Goal: Navigation & Orientation: Find specific page/section

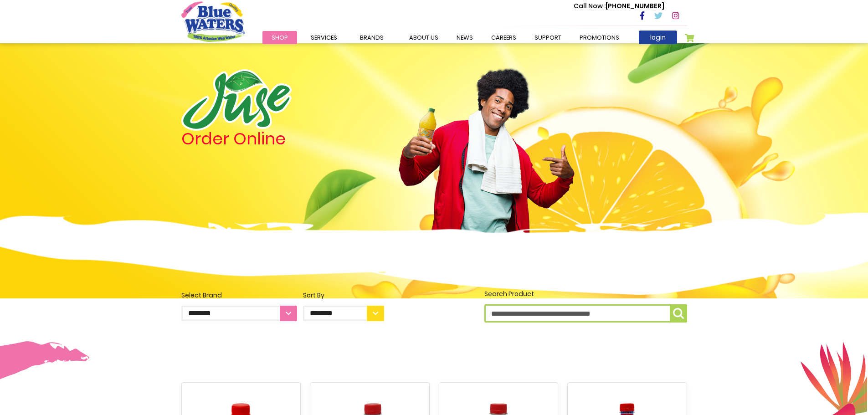
scroll to position [775, 0]
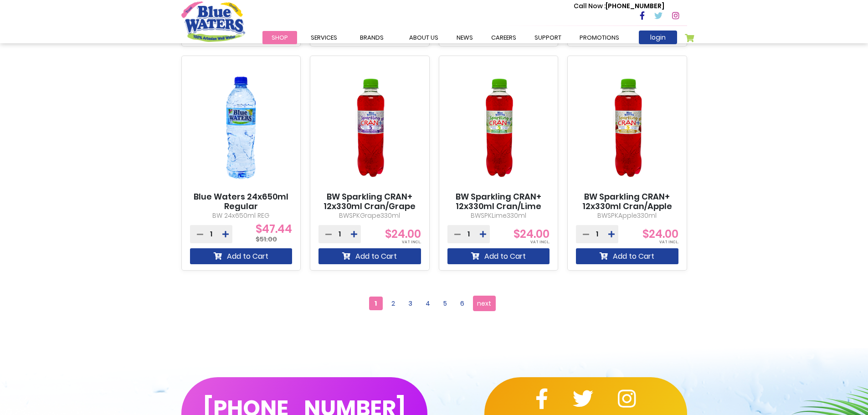
click at [249, 147] on img at bounding box center [241, 128] width 103 height 128
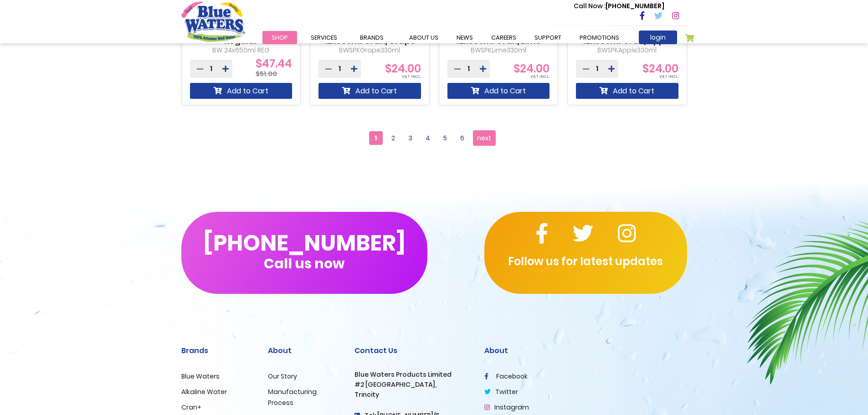
scroll to position [853, 0]
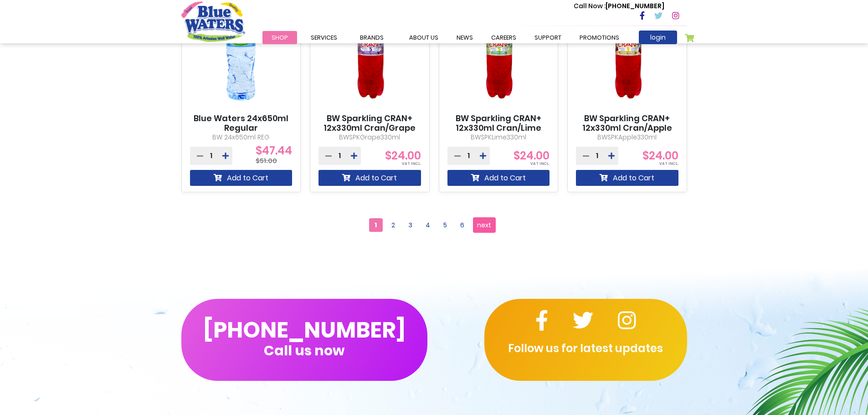
click at [491, 224] on span "next" at bounding box center [484, 225] width 14 height 14
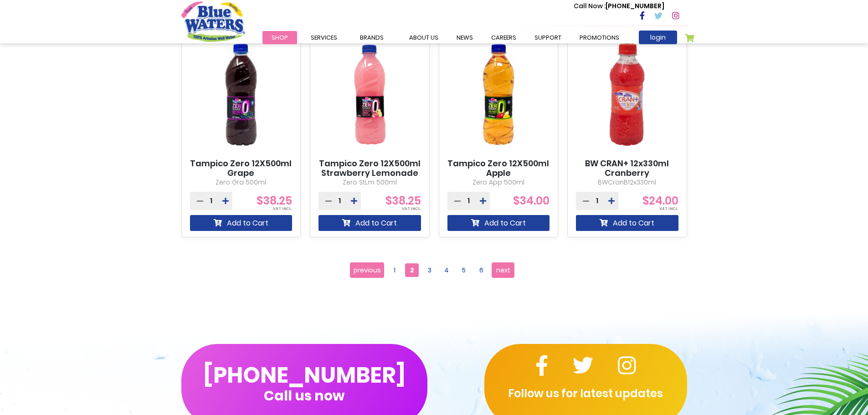
scroll to position [912, 0]
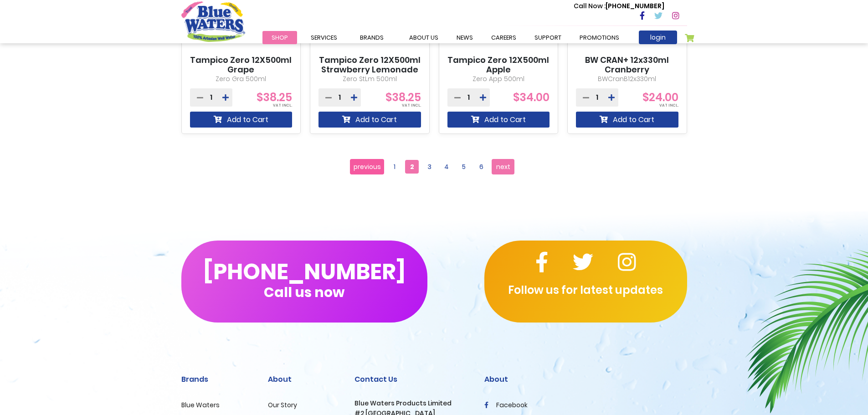
click at [379, 168] on span "previous" at bounding box center [367, 167] width 27 height 14
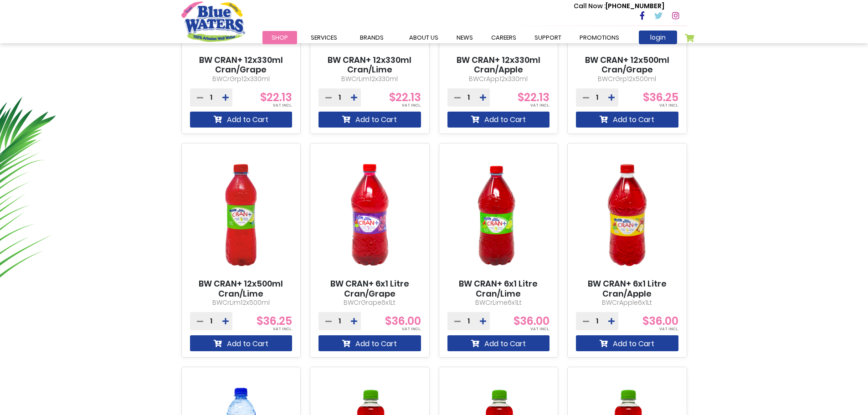
scroll to position [684, 0]
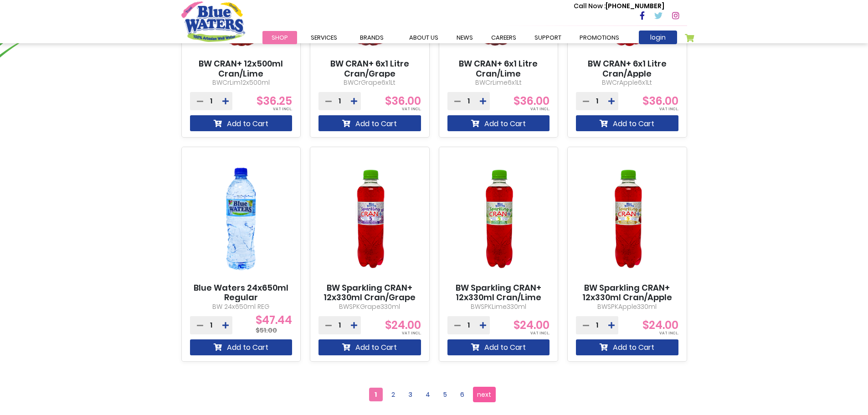
click at [483, 402] on link "Page next" at bounding box center [484, 394] width 23 height 15
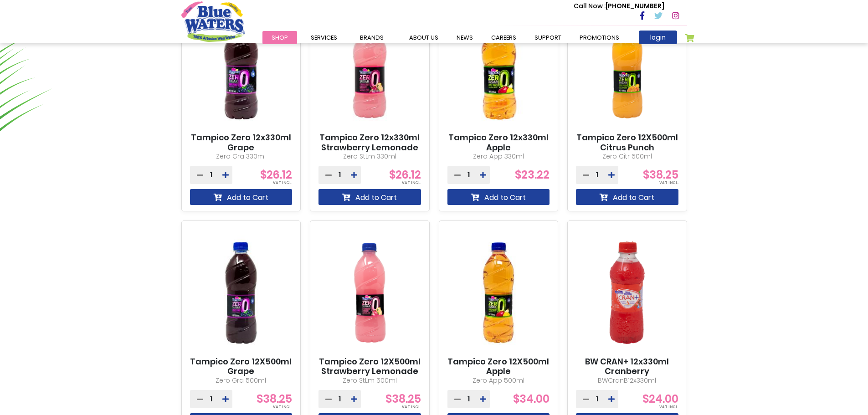
scroll to position [866, 0]
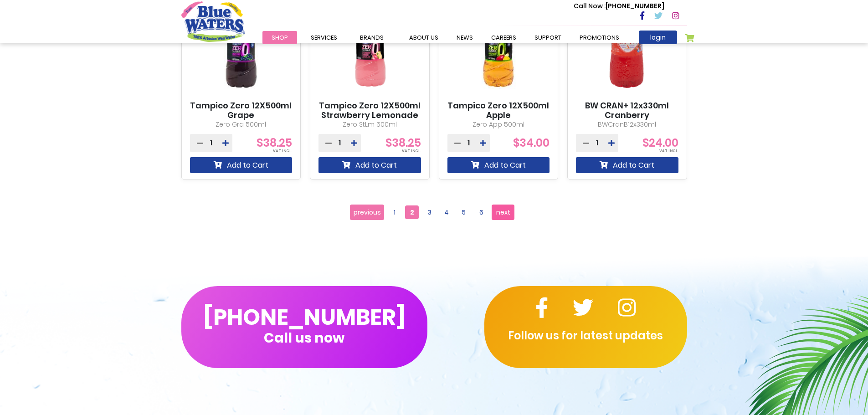
click at [502, 211] on span "next" at bounding box center [503, 213] width 14 height 14
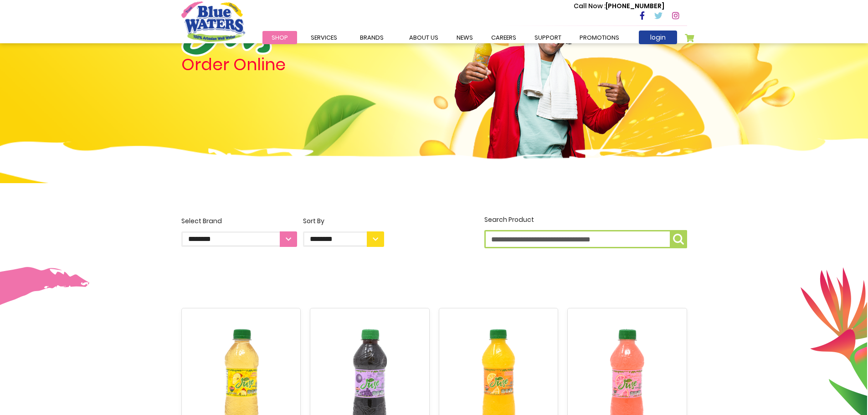
scroll to position [182, 0]
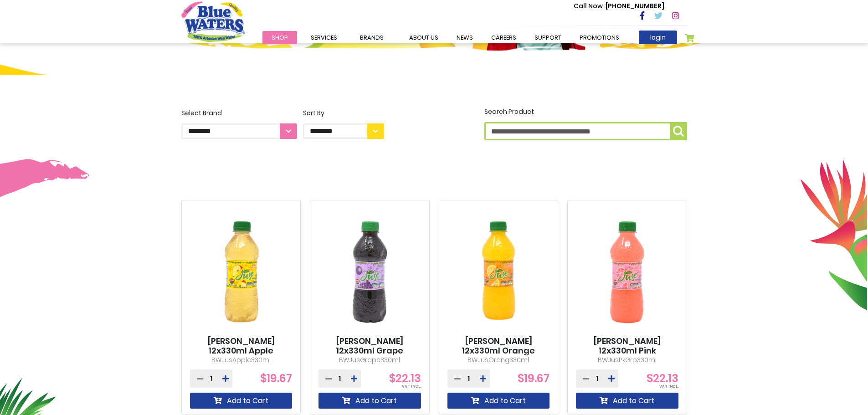
click at [230, 129] on select "**********" at bounding box center [239, 131] width 116 height 15
select select "**********"
click at [181, 124] on select "**********" at bounding box center [239, 131] width 116 height 15
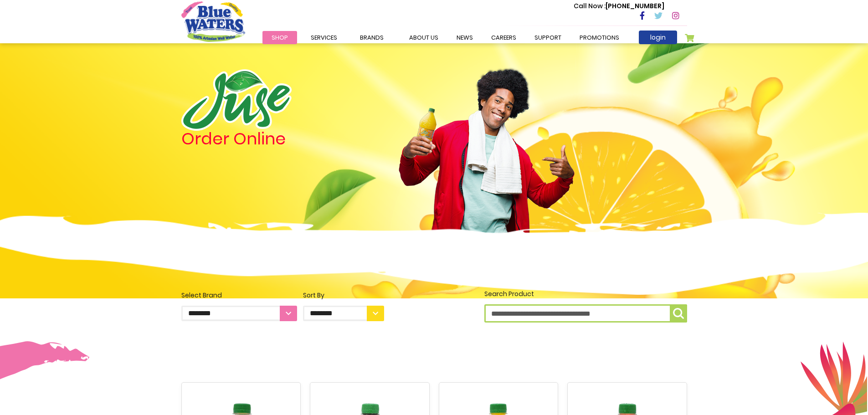
scroll to position [182, 0]
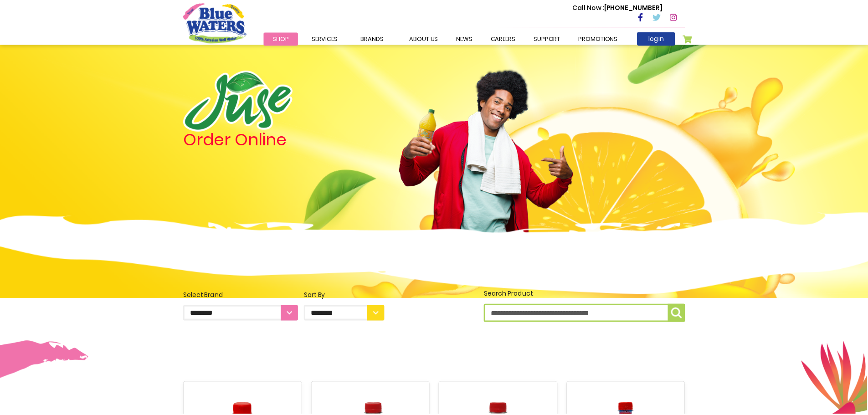
scroll to position [684, 0]
